Goal: Use online tool/utility: Utilize a website feature to perform a specific function

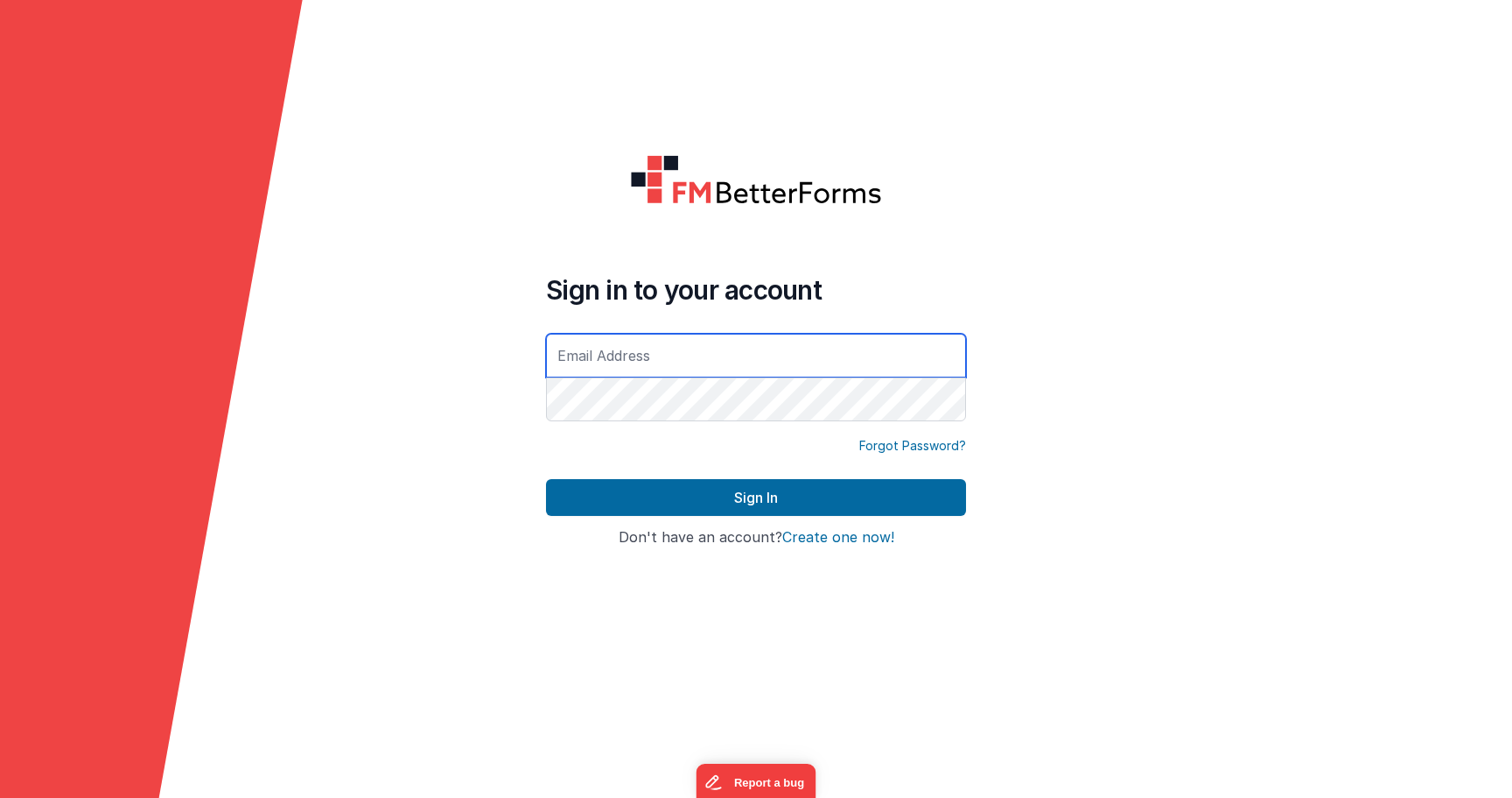
type input "[PERSON_NAME][EMAIL_ADDRESS][DOMAIN_NAME]"
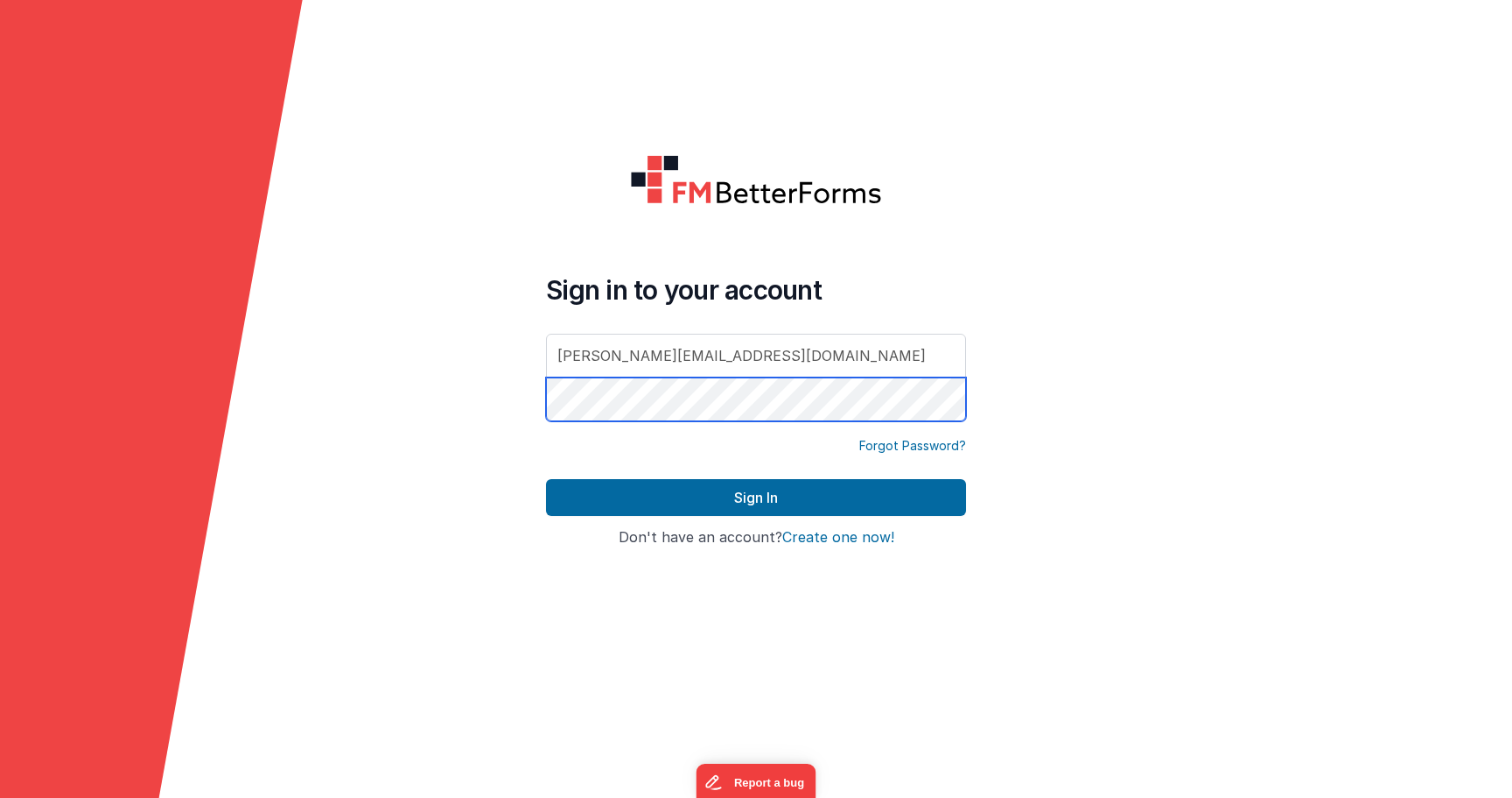
click at [756, 497] on button "Sign In" at bounding box center [756, 497] width 420 height 36
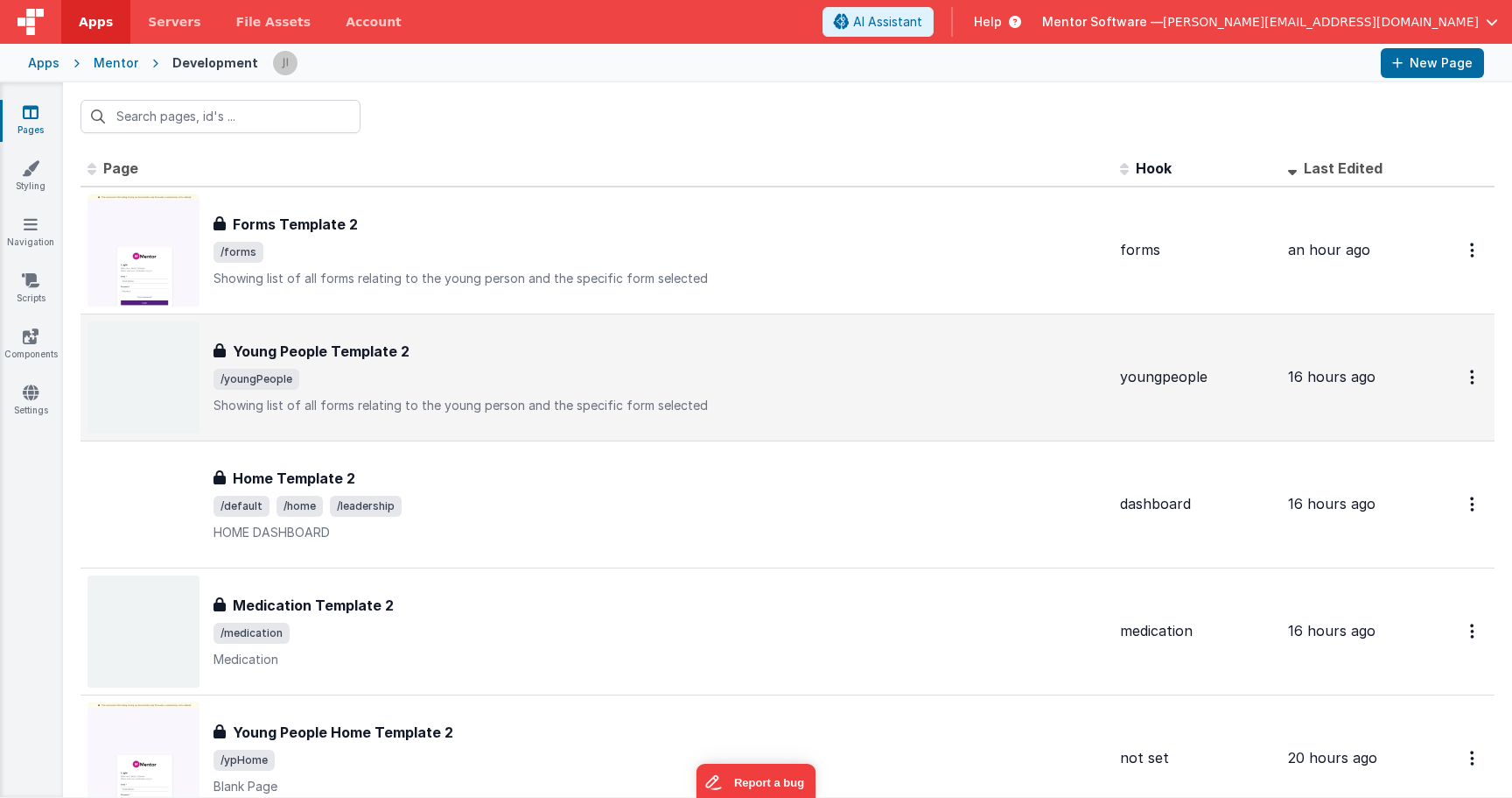
click at [353, 353] on h3 "Young People Template 2" at bounding box center [321, 351] width 177 height 21
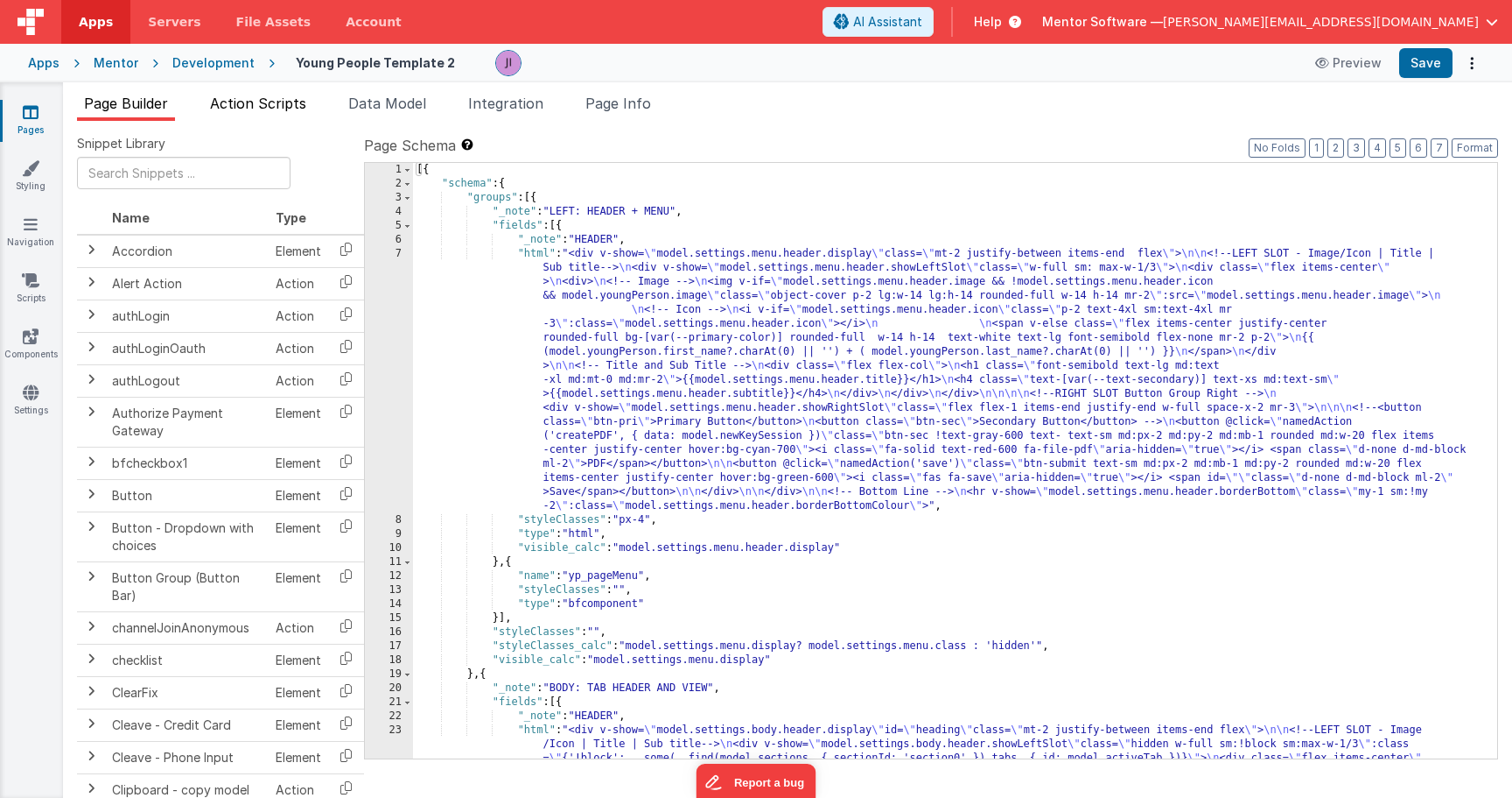
click at [241, 103] on span "Action Scripts" at bounding box center [258, 103] width 97 height 17
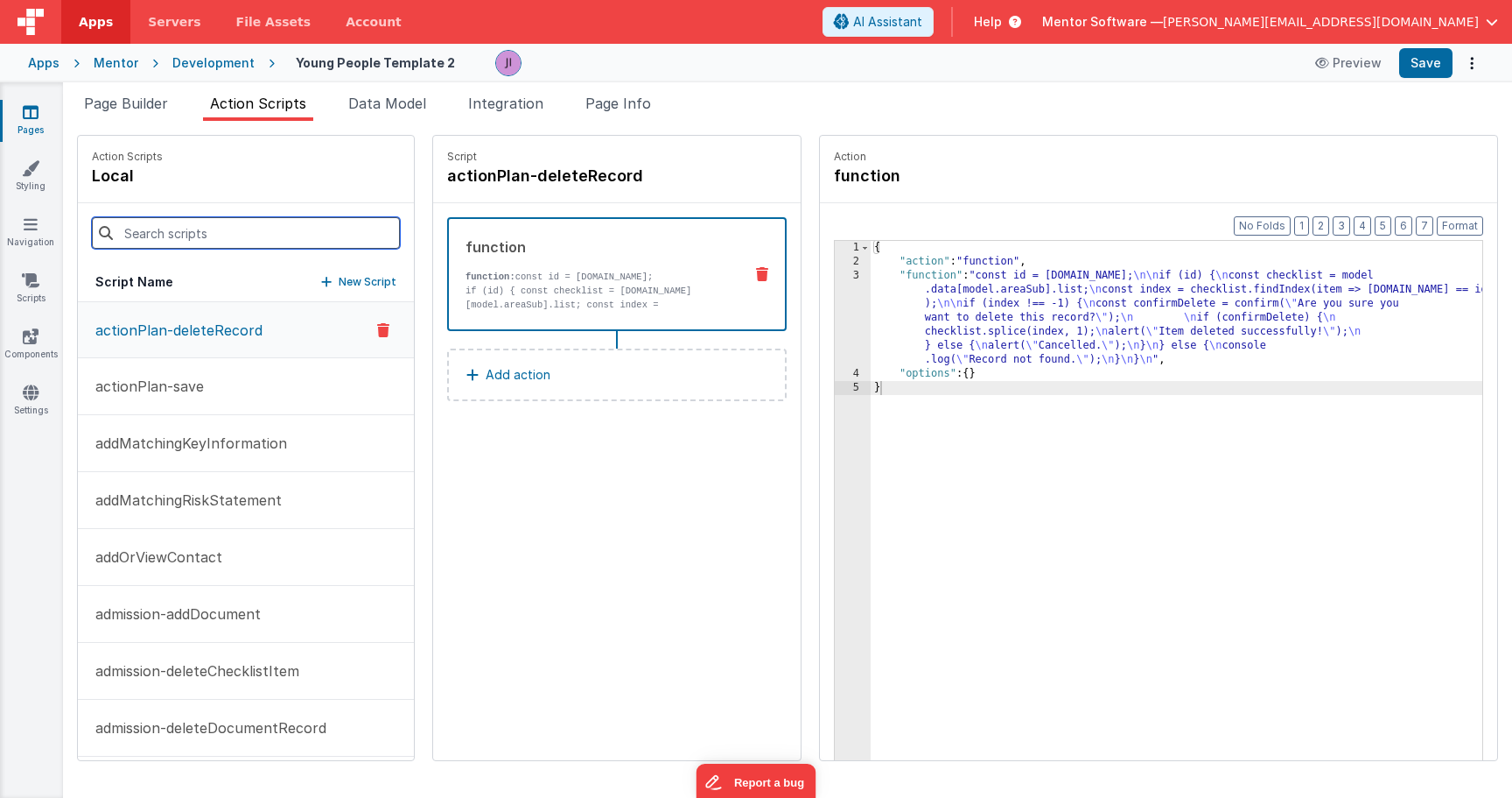
click at [282, 218] on input at bounding box center [246, 233] width 308 height 32
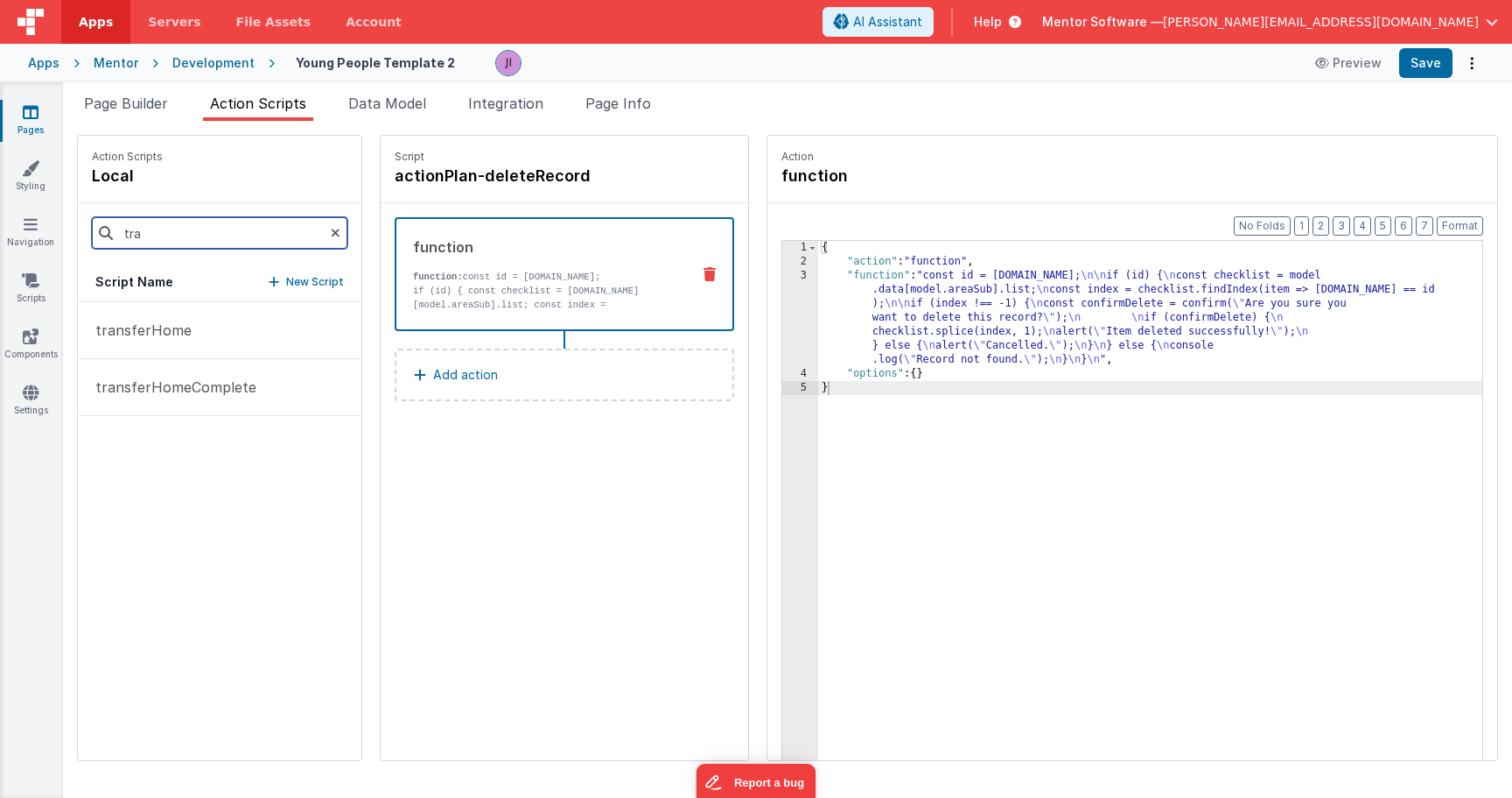
type input "tra"
click at [653, 76] on div at bounding box center [892, 62] width 796 height 26
click at [651, 111] on span "Page Info" at bounding box center [618, 103] width 66 height 17
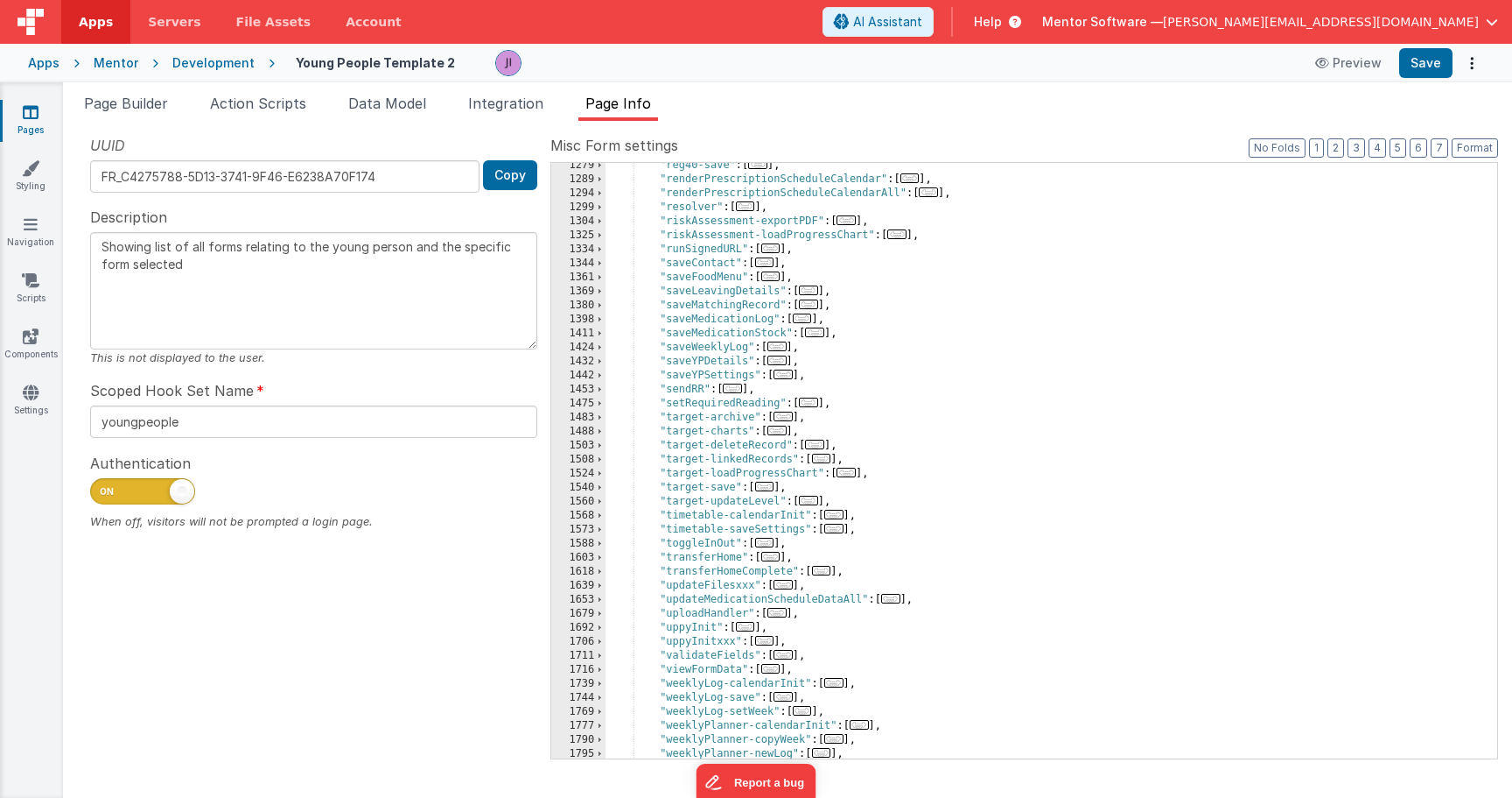
scroll to position [1996, 0]
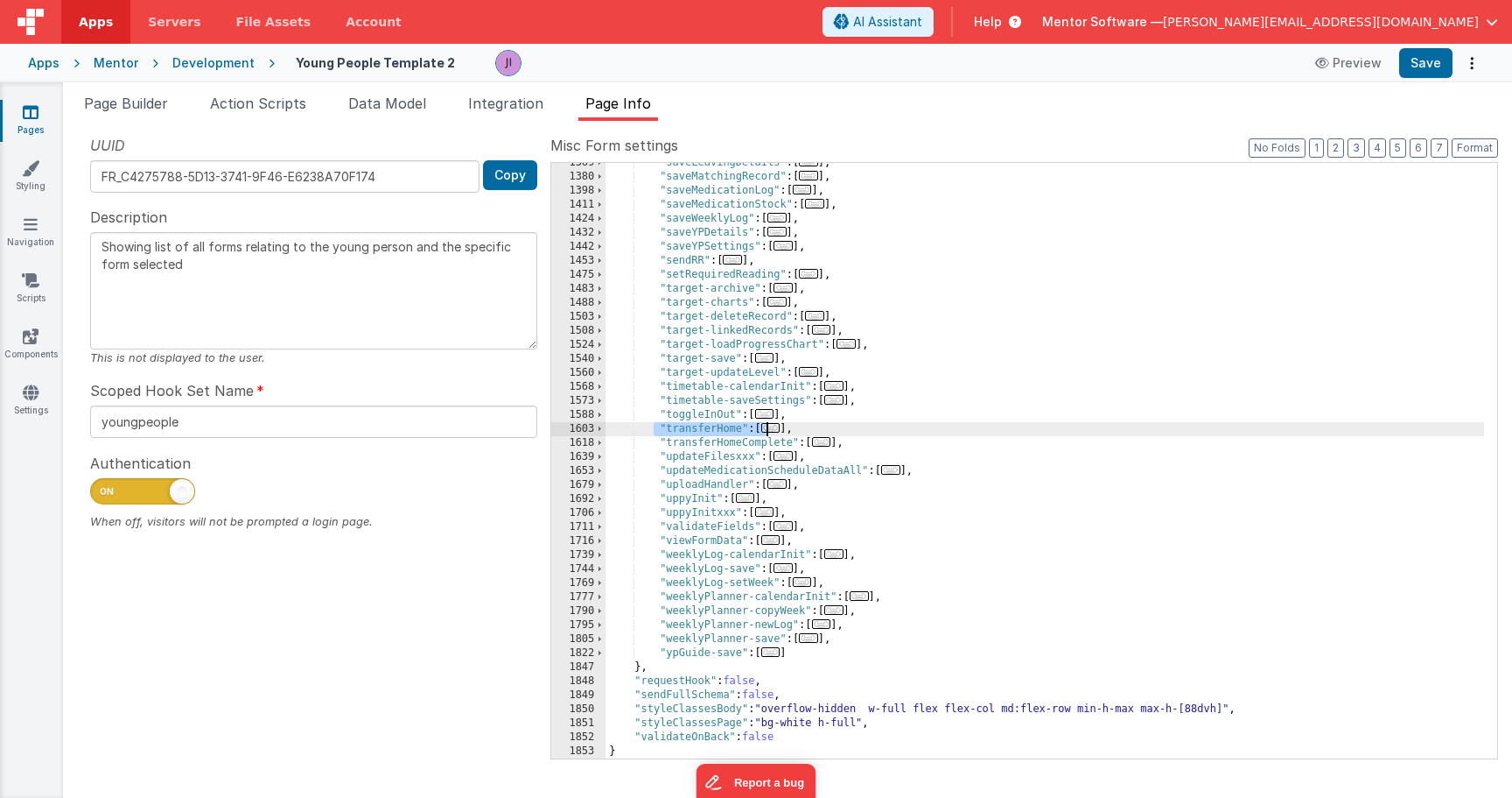
drag, startPoint x: 655, startPoint y: 425, endPoint x: 794, endPoint y: 434, distance: 139.3
click at [794, 434] on div ""saveLeavingDetails" : [ ... ] , "saveMatchingRecord" : [ ... ] , "saveMedicati…" at bounding box center [1045, 467] width 879 height 624
click at [922, 25] on span "AI Assistant" at bounding box center [888, 22] width 69 height 17
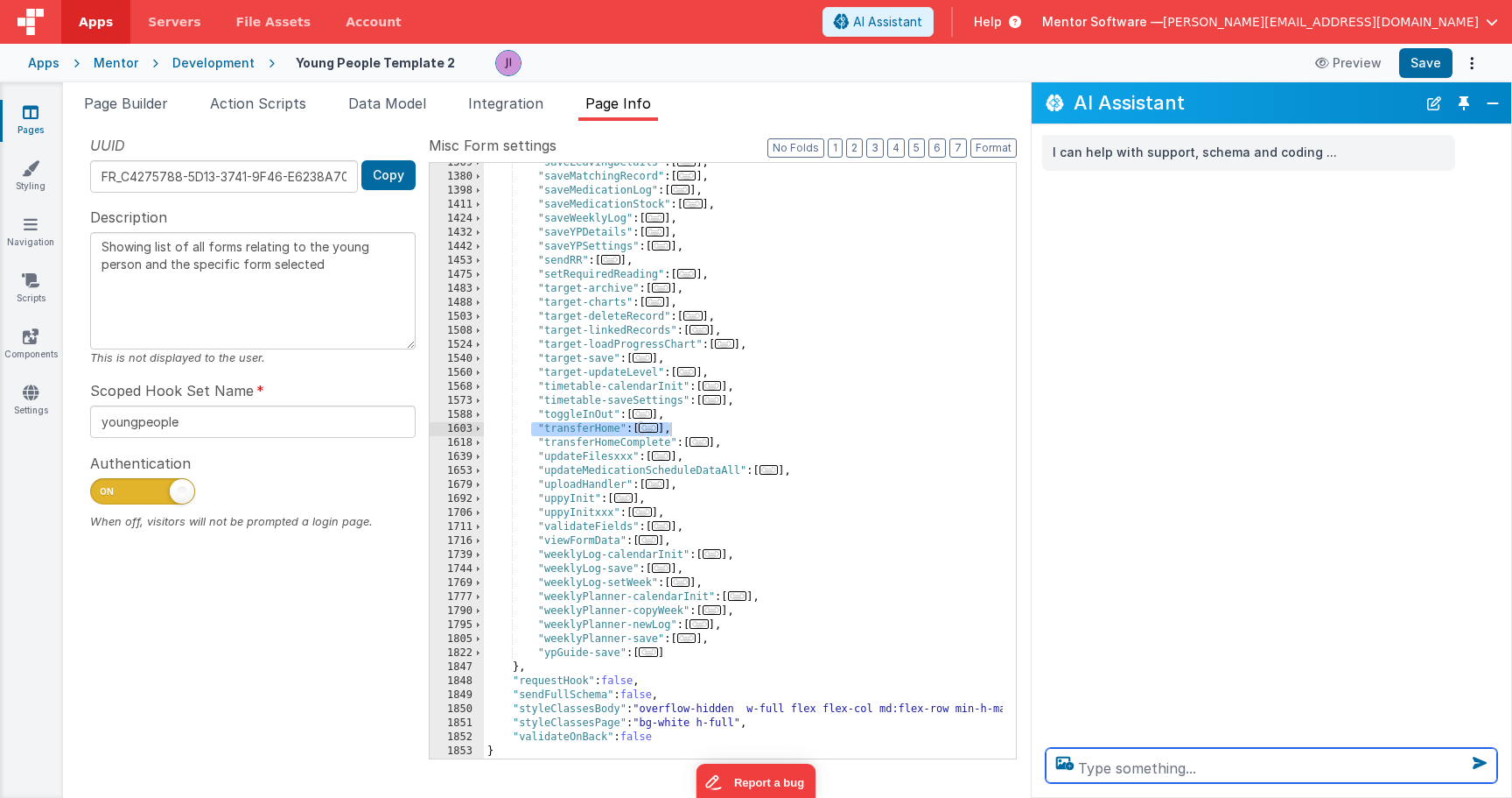
scroll to position [2024, 0]
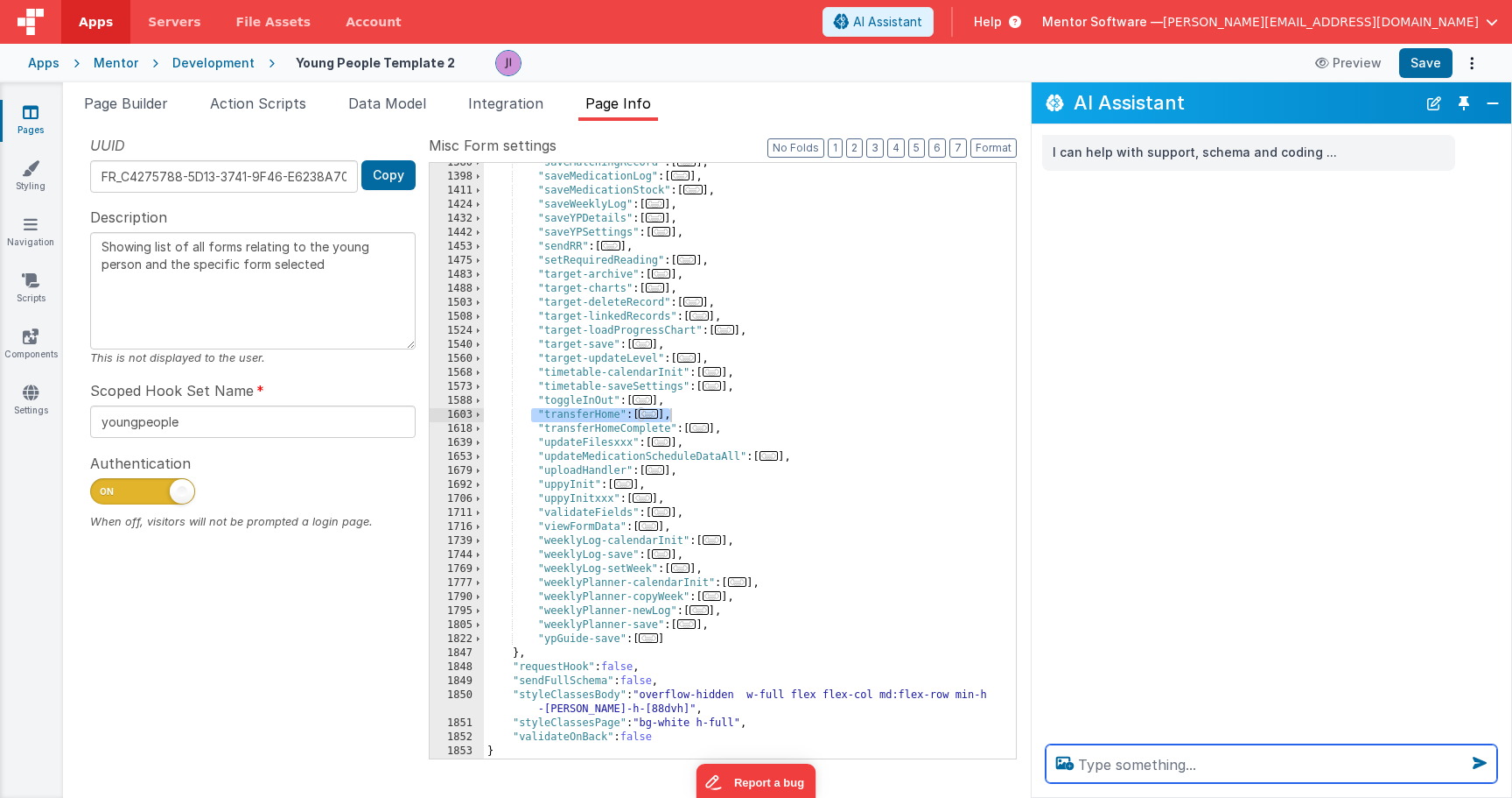
click at [1189, 762] on textarea at bounding box center [1272, 764] width 452 height 38
type textarea "i"
paste textarea ""transferHome": [{ "action": "namedAction", "name": "closeDrawer" }, { "action"…"
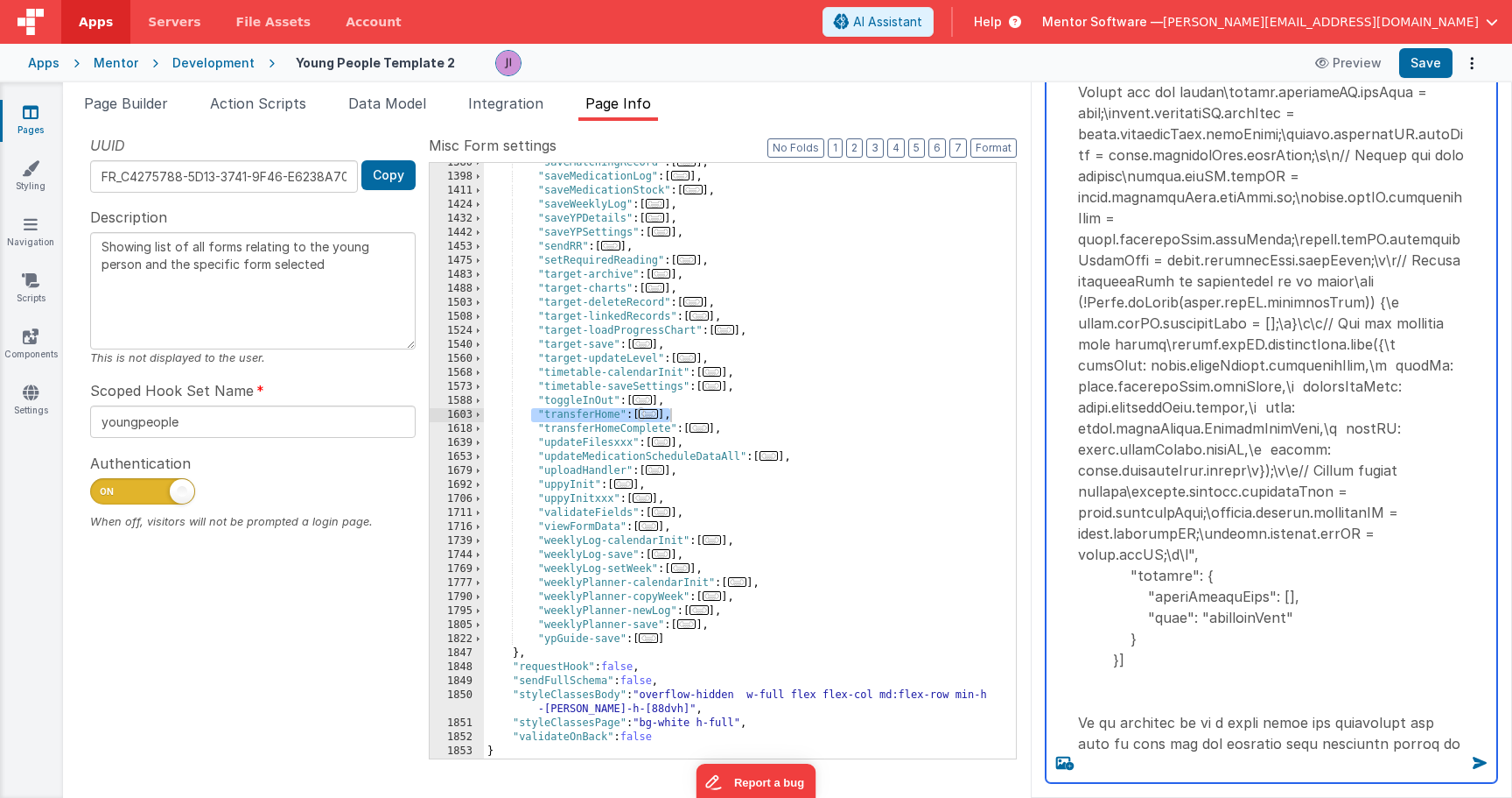
scroll to position [340, 0]
type textarea ""transferHome": [{ "action": "namedAction", "name": "closeDrawer" }, { "action"…"
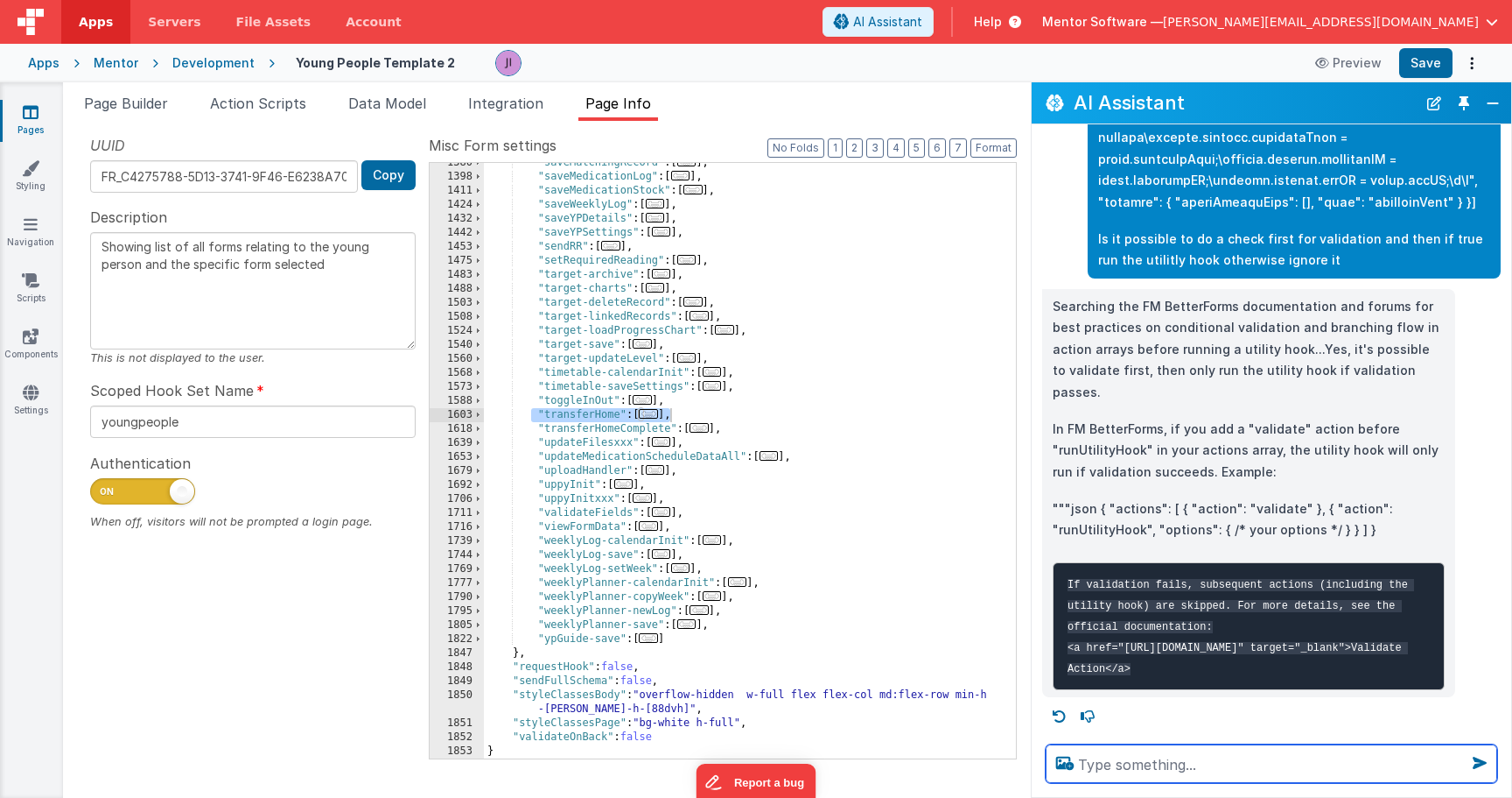
scroll to position [621, 0]
click at [1219, 767] on textarea at bounding box center [1272, 764] width 452 height 38
type textarea "continue"
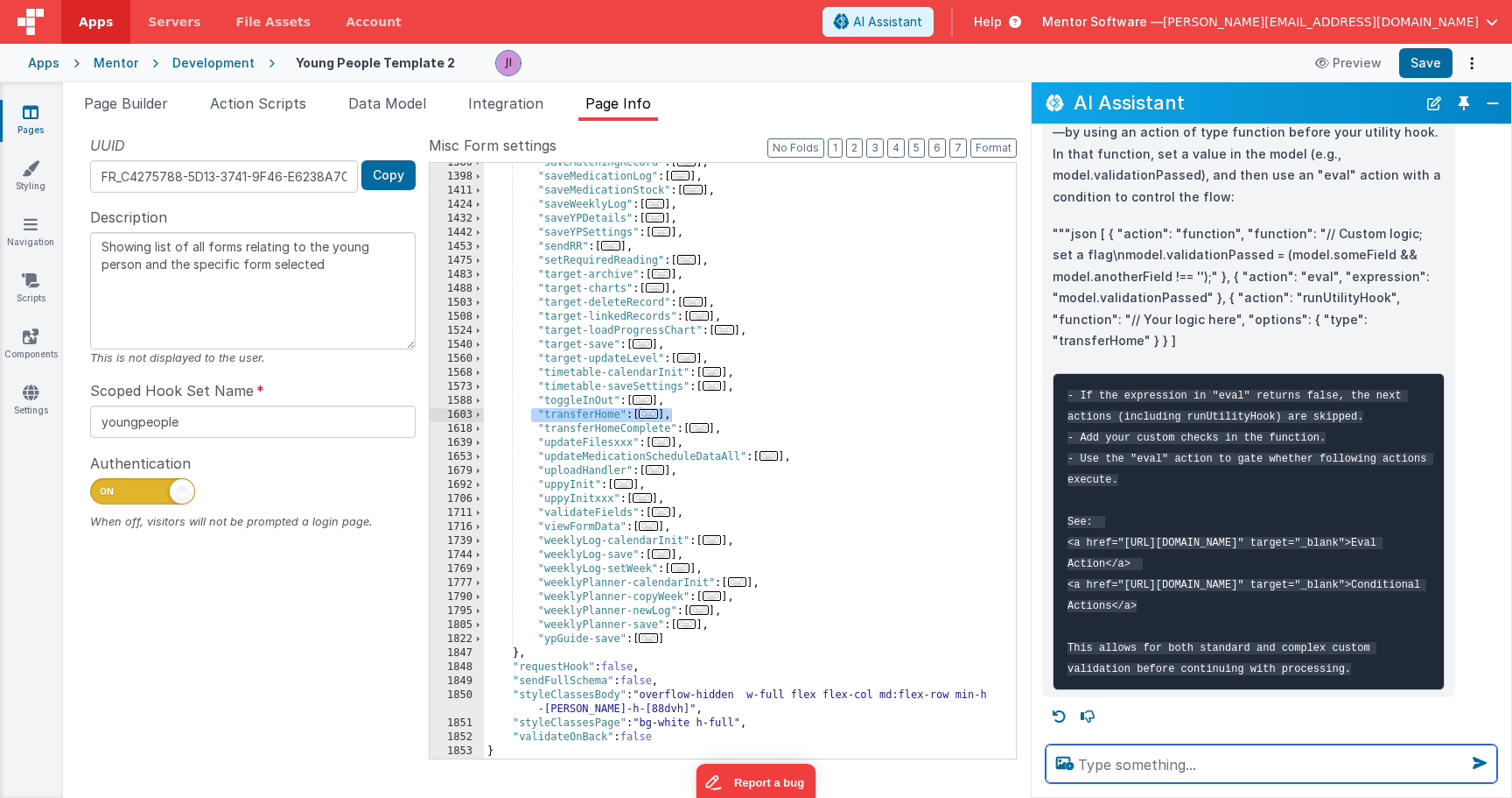
scroll to position [1417, 0]
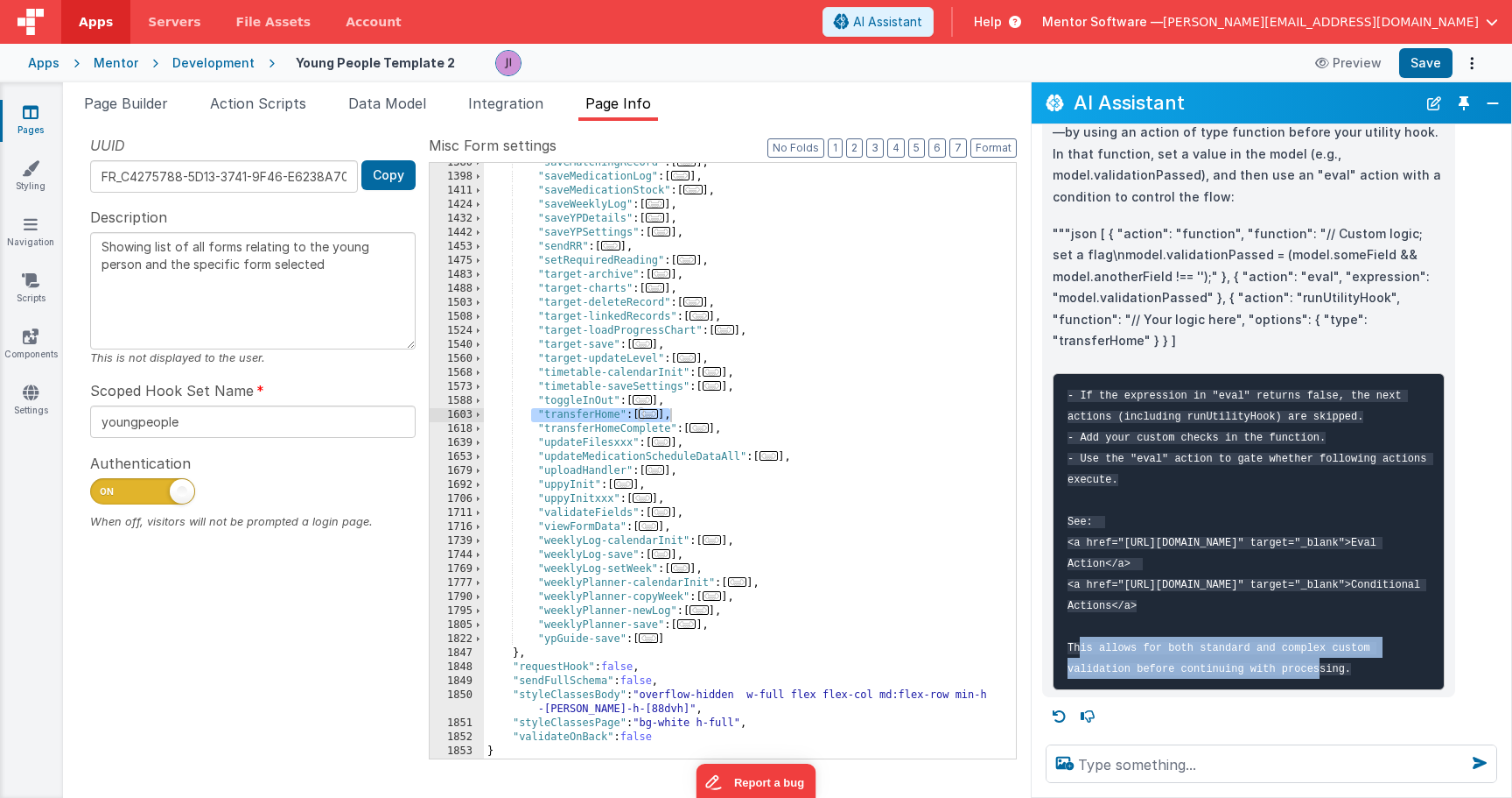
drag, startPoint x: 1313, startPoint y: 587, endPoint x: 1107, endPoint y: 564, distance: 207.3
click at [1107, 564] on code "- If the expression in "eval" returns false, the next actions (including runUti…" at bounding box center [1251, 533] width 366 height 285
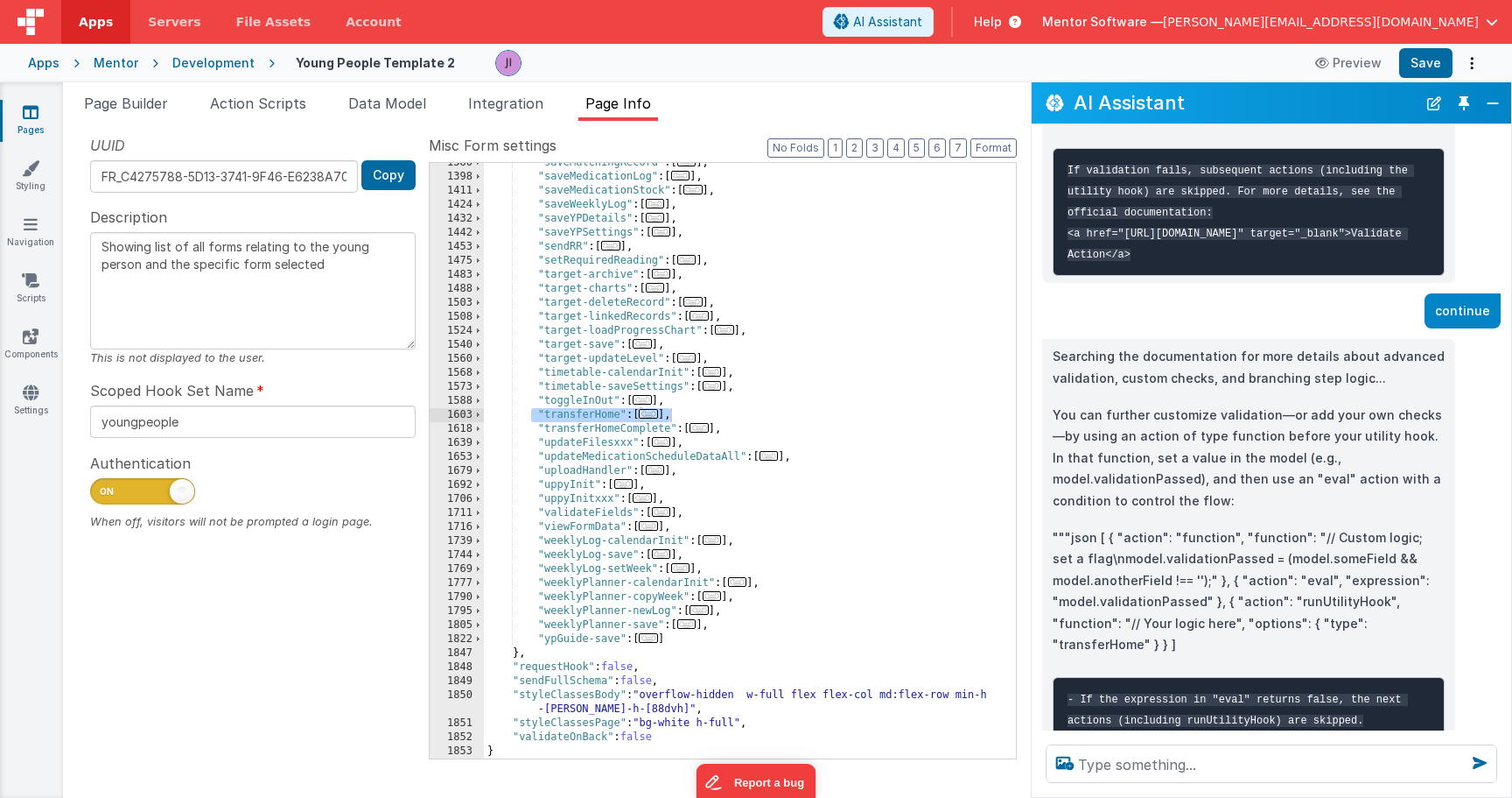
scroll to position [999, 0]
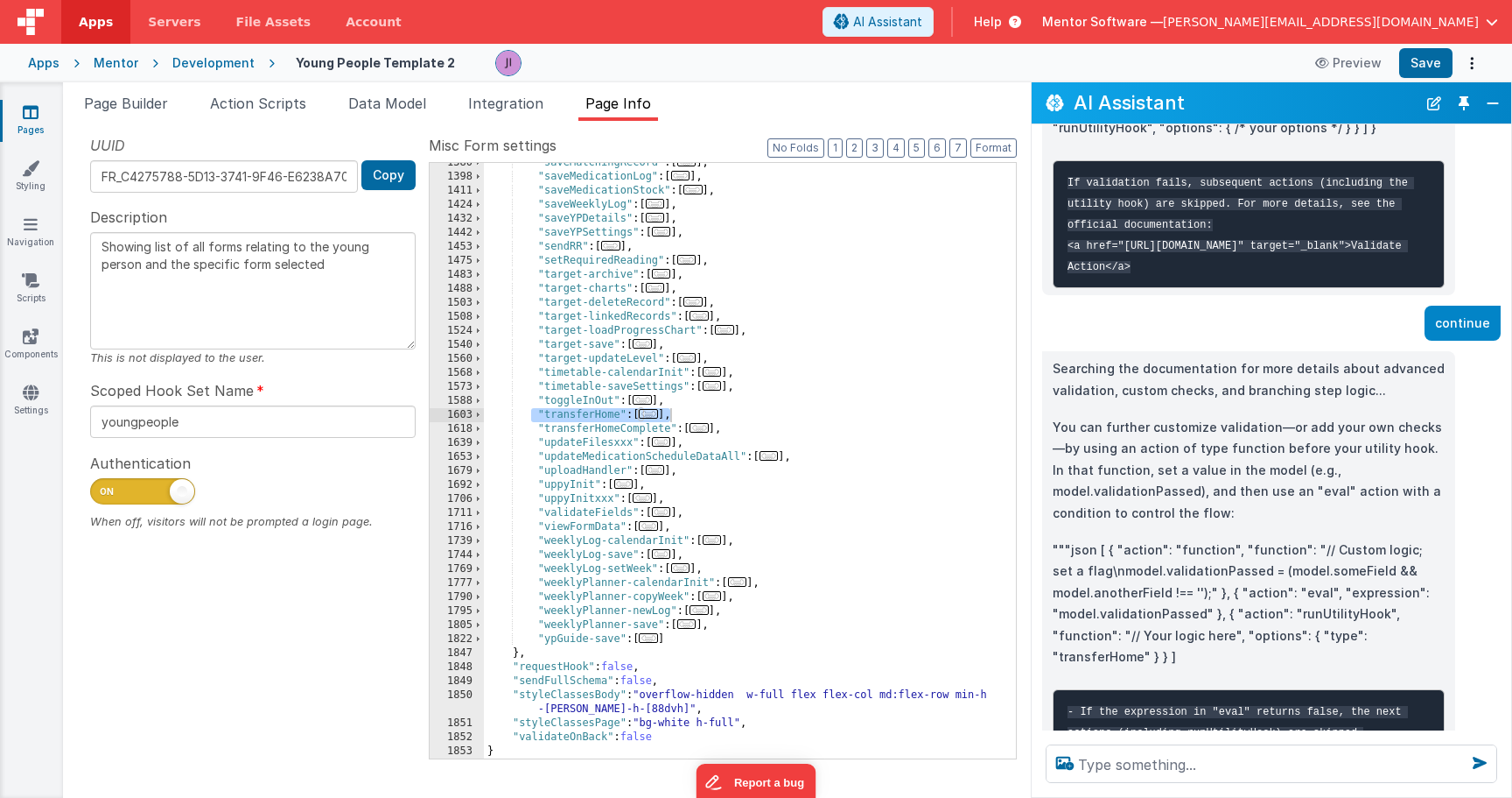
click at [1485, 22] on button "Mentor Software — josh@mentorsoftware.co.uk" at bounding box center [1270, 22] width 456 height 17
click at [1498, 112] on button "Close" at bounding box center [1493, 103] width 23 height 25
